Goal: Task Accomplishment & Management: Complete application form

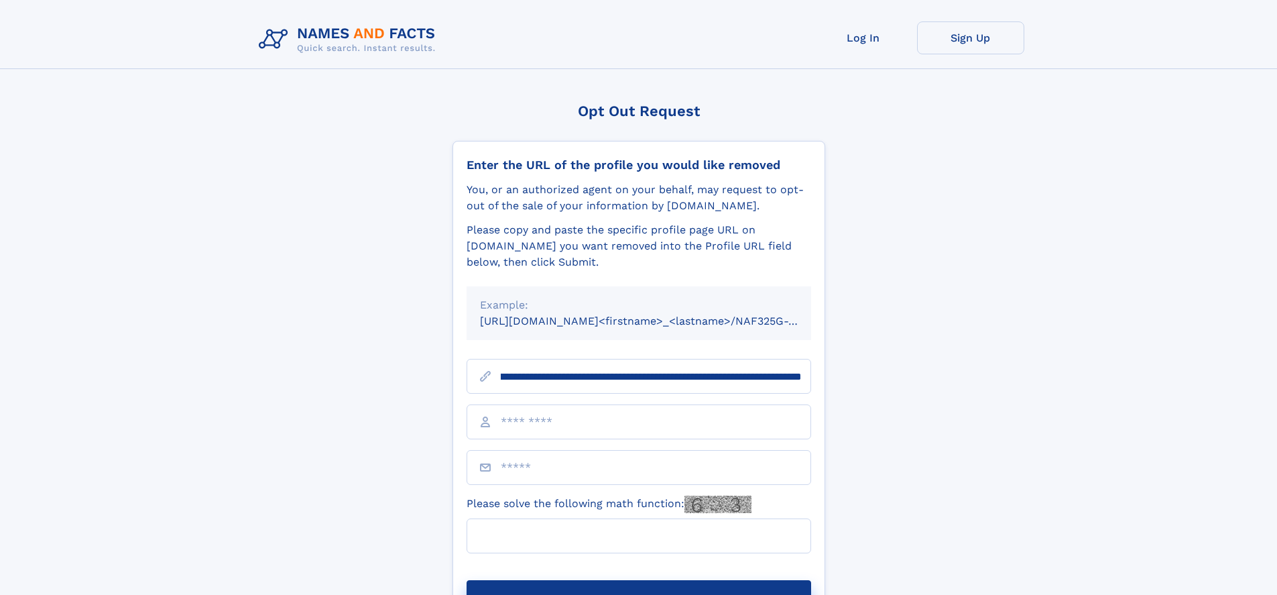
scroll to position [0, 140]
type input "**********"
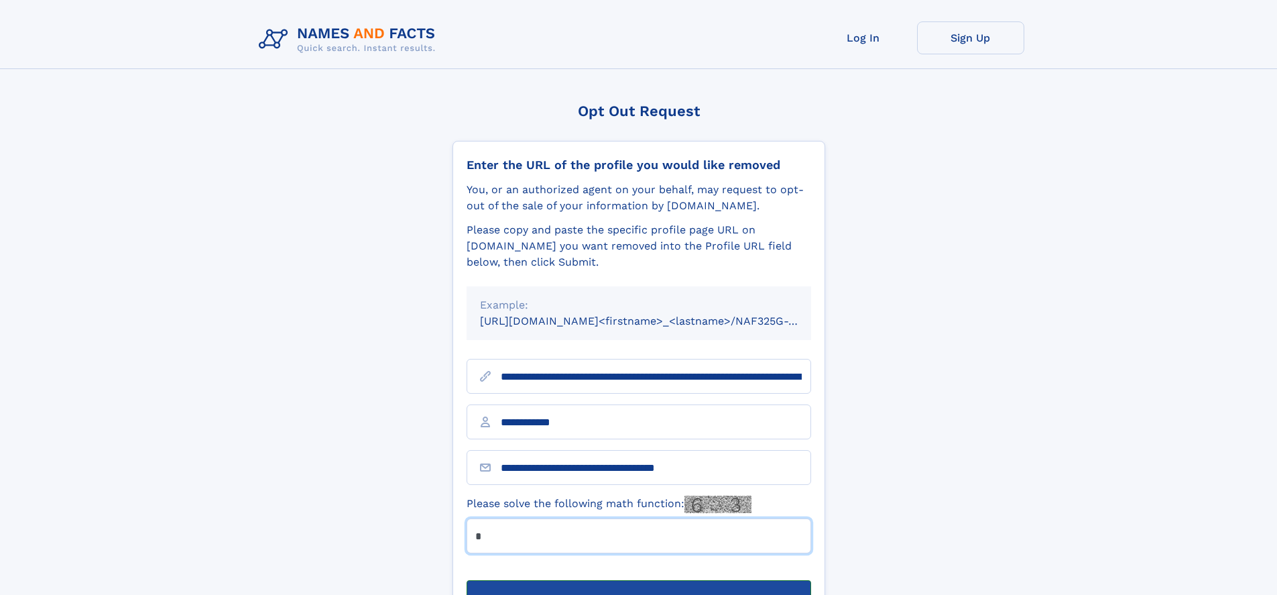
type input "*"
click at [638, 580] on button "Submit Opt Out Request" at bounding box center [639, 601] width 345 height 43
